Goal: Task Accomplishment & Management: Manage account settings

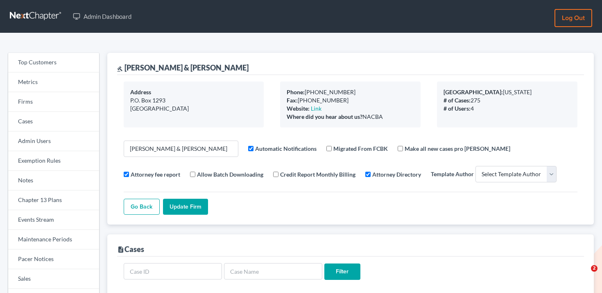
select select
click at [54, 107] on link "Firms" at bounding box center [53, 102] width 91 height 20
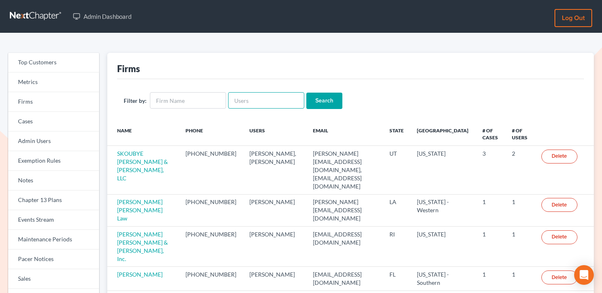
click at [280, 99] on input "text" at bounding box center [266, 100] width 76 height 16
paste input "[EMAIL_ADDRESS][DOMAIN_NAME]"
type input "utahbankruptcyfirm@gmail.com"
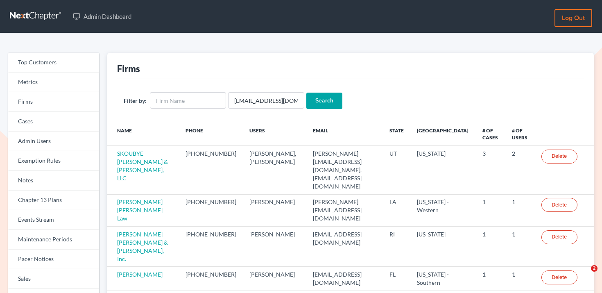
click at [322, 97] on input "Search" at bounding box center [324, 100] width 36 height 16
click at [318, 99] on input "Search" at bounding box center [324, 100] width 36 height 16
click at [45, 104] on link "Firms" at bounding box center [53, 102] width 91 height 20
click at [61, 98] on link "Firms" at bounding box center [53, 102] width 91 height 20
click at [239, 101] on input "utahbankruptcyfirm@gmail.com" at bounding box center [266, 100] width 76 height 16
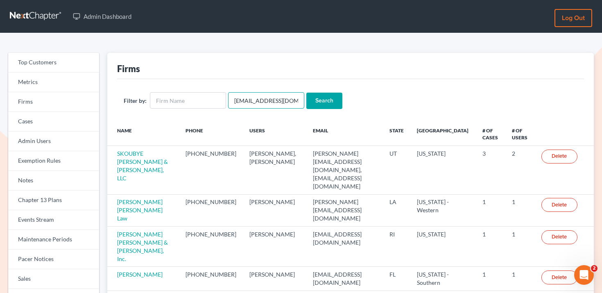
click at [239, 101] on input "utahbankruptcyfirm@gmail.com" at bounding box center [266, 100] width 76 height 16
click at [257, 101] on input "text" at bounding box center [266, 100] width 76 height 16
click at [194, 92] on input "text" at bounding box center [188, 100] width 76 height 16
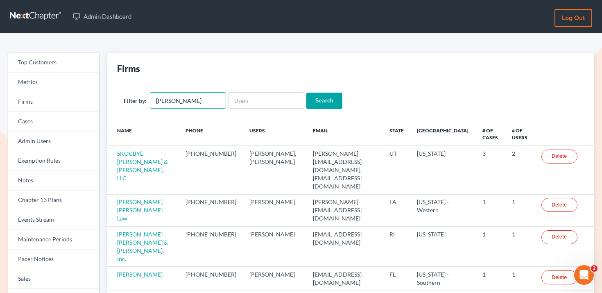
type input "[PERSON_NAME]"
click at [306, 92] on input "Search" at bounding box center [324, 100] width 36 height 16
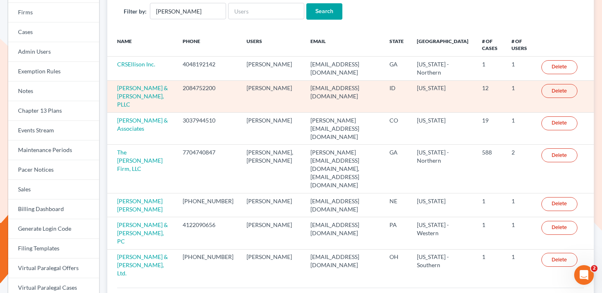
scroll to position [97, 0]
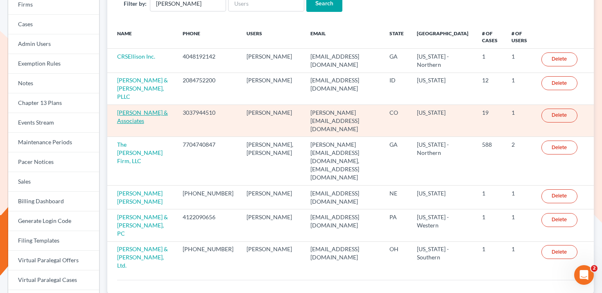
click at [136, 112] on link "[PERSON_NAME] & Associates" at bounding box center [142, 116] width 51 height 15
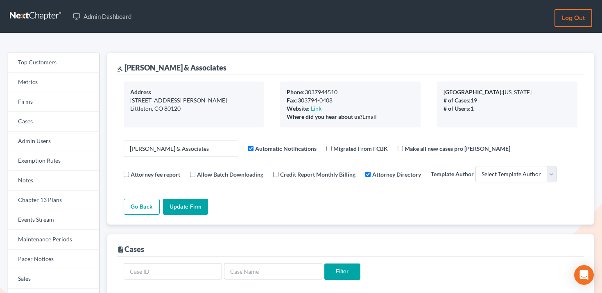
select select
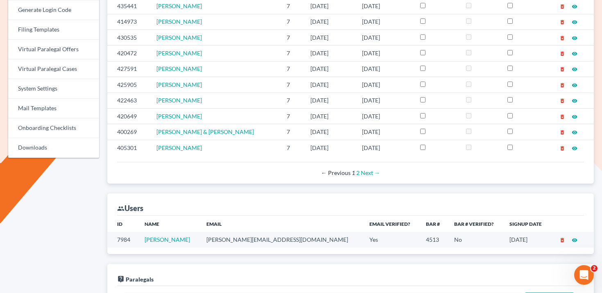
scroll to position [365, 0]
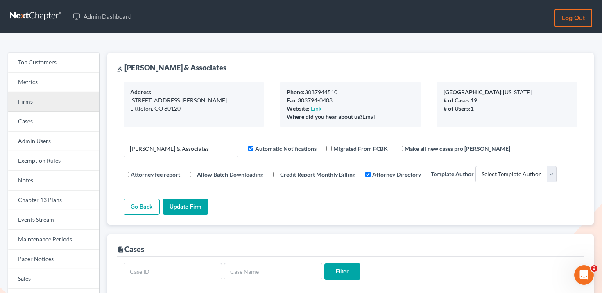
click at [49, 102] on link "Firms" at bounding box center [53, 102] width 91 height 20
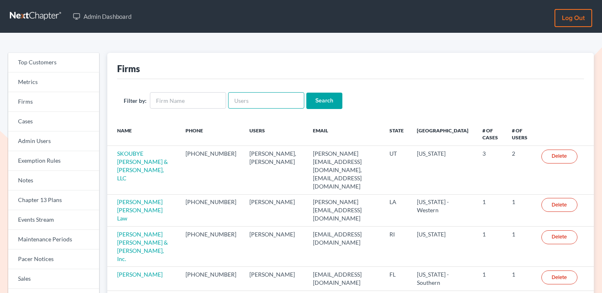
click at [250, 94] on input "text" at bounding box center [266, 100] width 76 height 16
paste input "[PERSON_NAME][EMAIL_ADDRESS][DOMAIN_NAME]"
type input "[PERSON_NAME][EMAIL_ADDRESS][DOMAIN_NAME]"
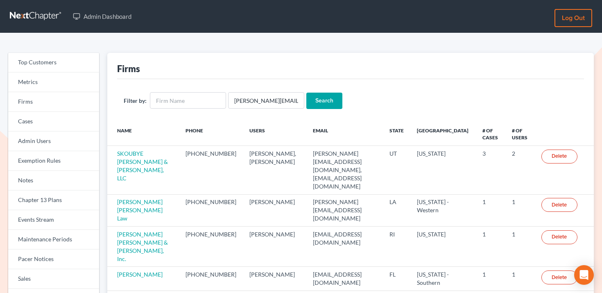
click at [317, 97] on input "Search" at bounding box center [324, 100] width 36 height 16
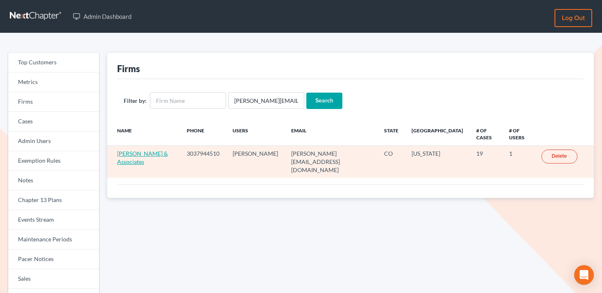
click at [131, 162] on link "[PERSON_NAME] & Associates" at bounding box center [142, 157] width 51 height 15
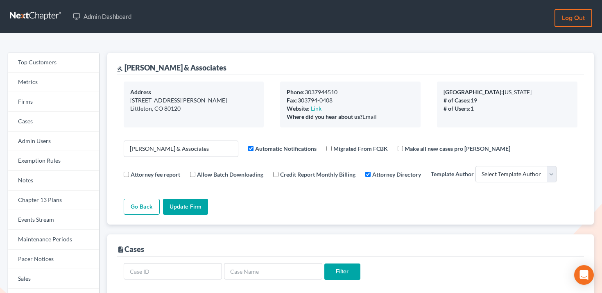
select select
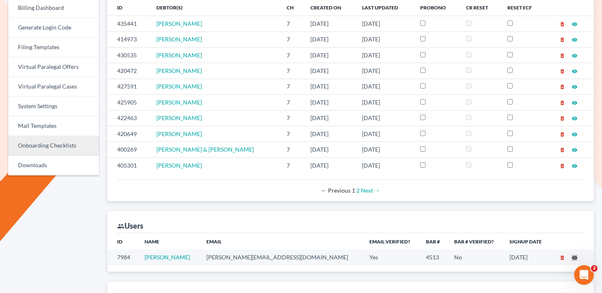
scroll to position [263, 0]
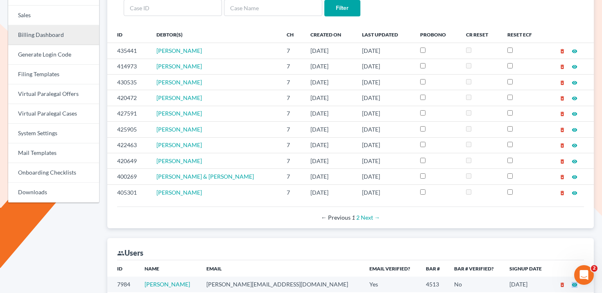
click at [63, 38] on link "Billing Dashboard" at bounding box center [53, 35] width 91 height 20
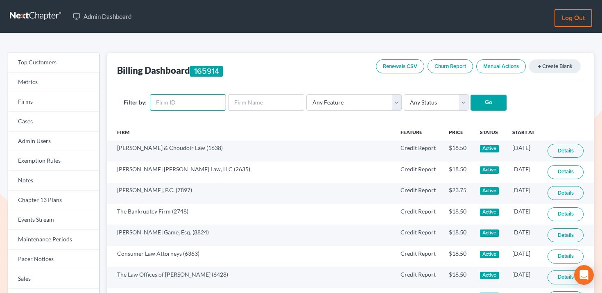
click at [189, 104] on input "text" at bounding box center [188, 102] width 76 height 16
paste input "5294"
type input "5294"
click at [492, 102] on input "Go" at bounding box center [488, 103] width 36 height 16
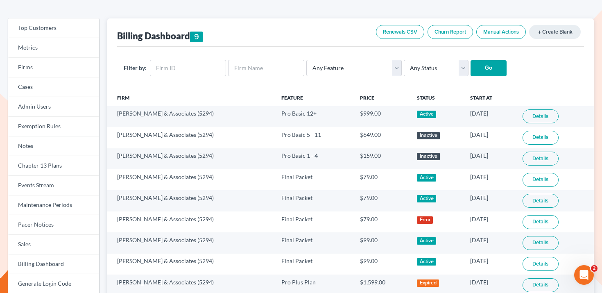
scroll to position [40, 0]
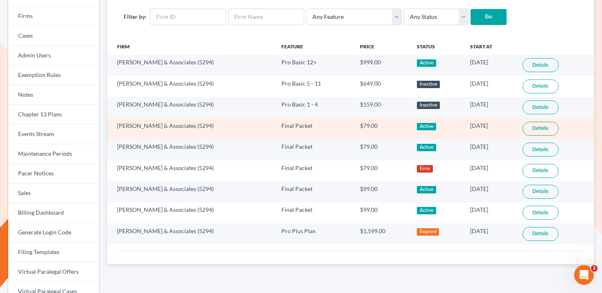
scroll to position [94, 0]
